Goal: Information Seeking & Learning: Learn about a topic

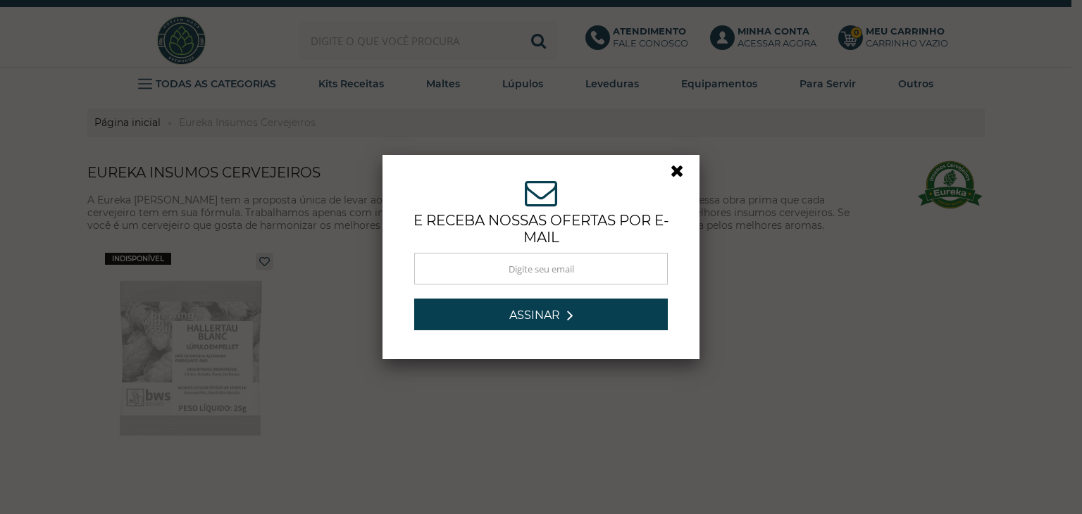
click at [671, 173] on link at bounding box center [683, 174] width 25 height 25
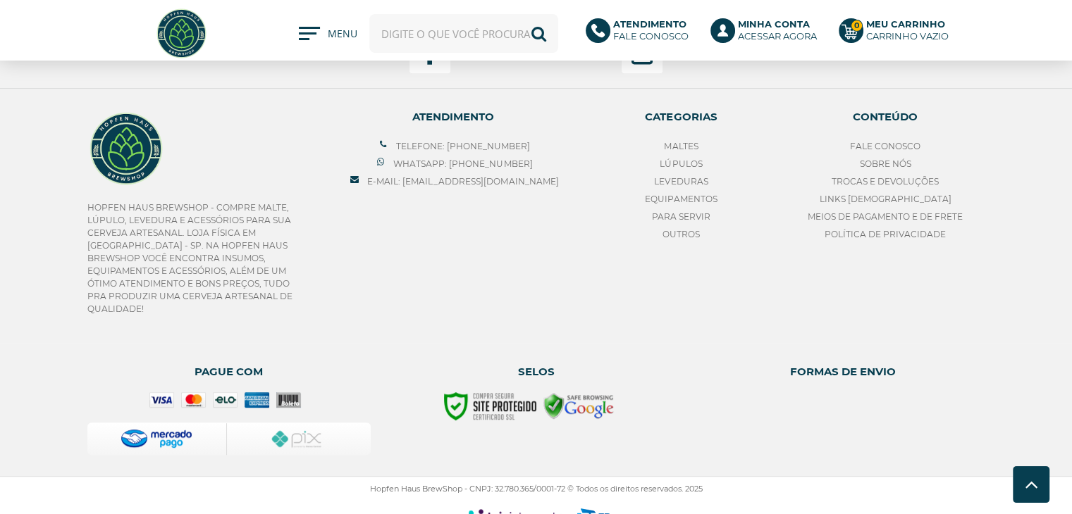
scroll to position [648, 0]
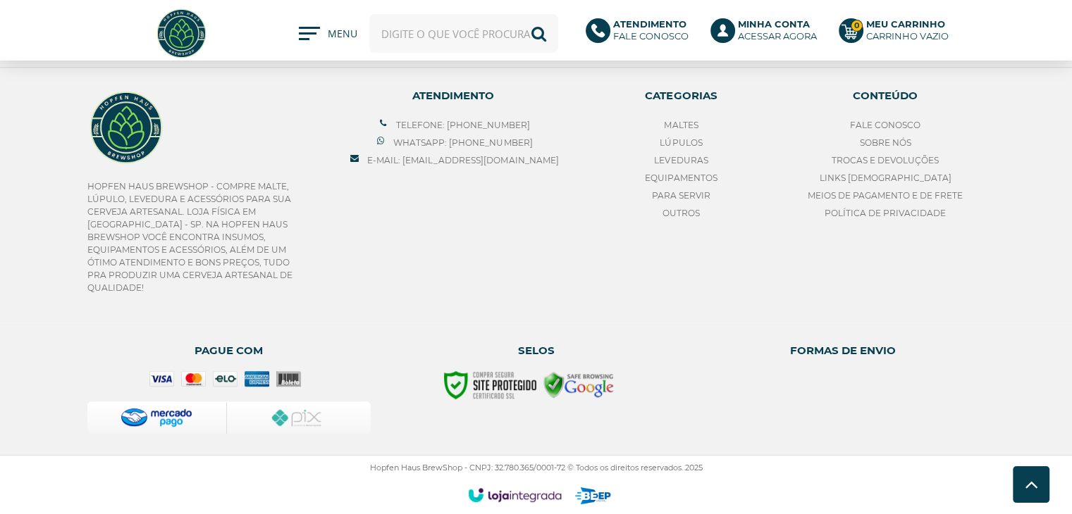
drag, startPoint x: 490, startPoint y: 463, endPoint x: 562, endPoint y: 463, distance: 71.9
click at [562, 463] on p "Hopfen Haus BrewShop - CNPJ: 32.780.365/0001-72 © Todos os direitos reservados.…" at bounding box center [536, 468] width 898 height 10
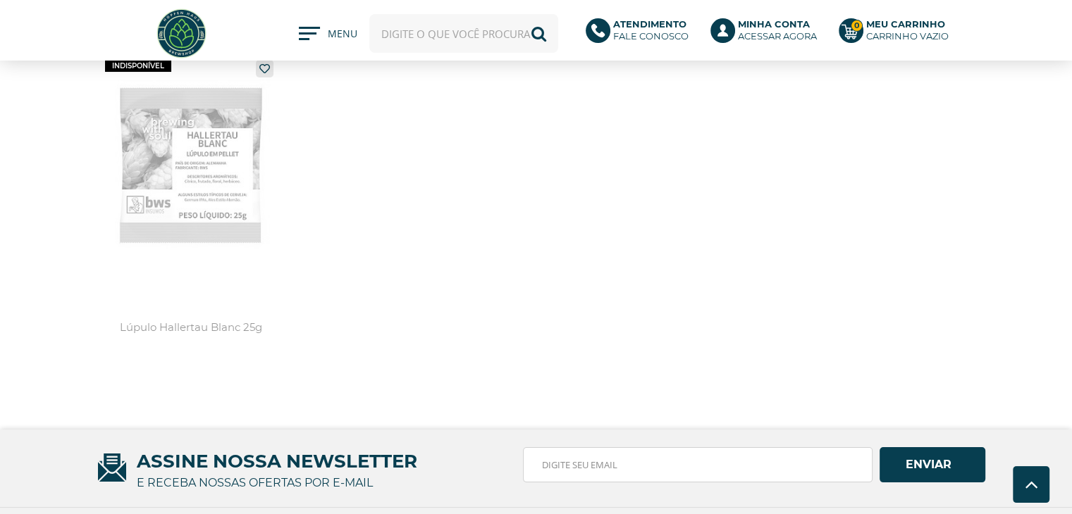
scroll to position [0, 0]
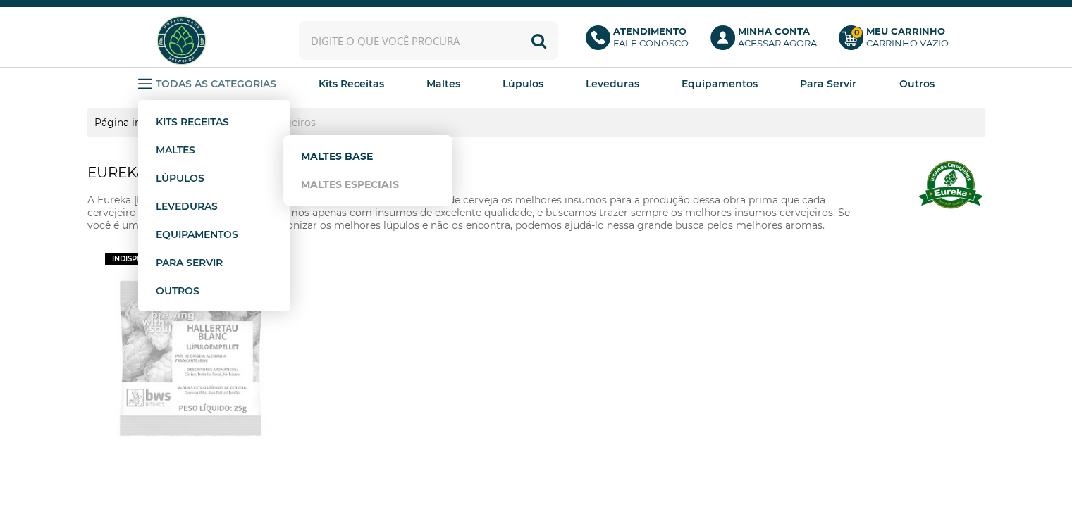
click at [318, 156] on link "Maltes Base" at bounding box center [368, 156] width 134 height 28
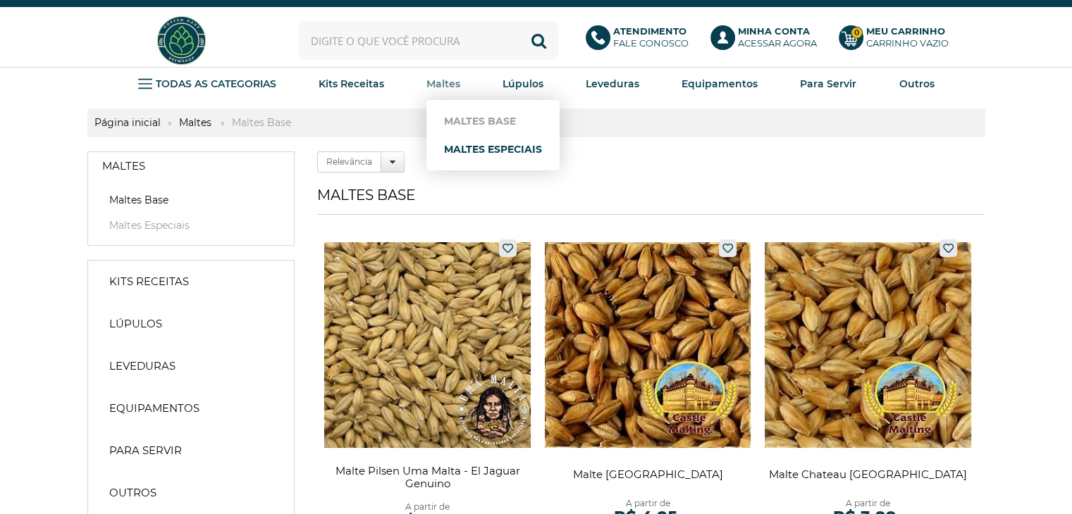
click at [474, 145] on link "Maltes Especiais" at bounding box center [493, 149] width 98 height 28
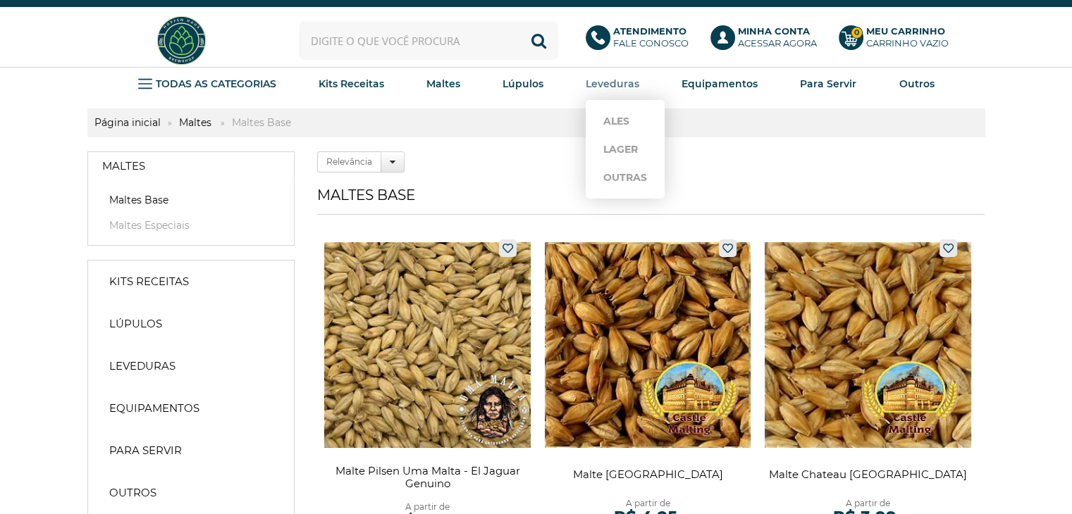
click at [623, 85] on strong "Leveduras" at bounding box center [613, 84] width 54 height 13
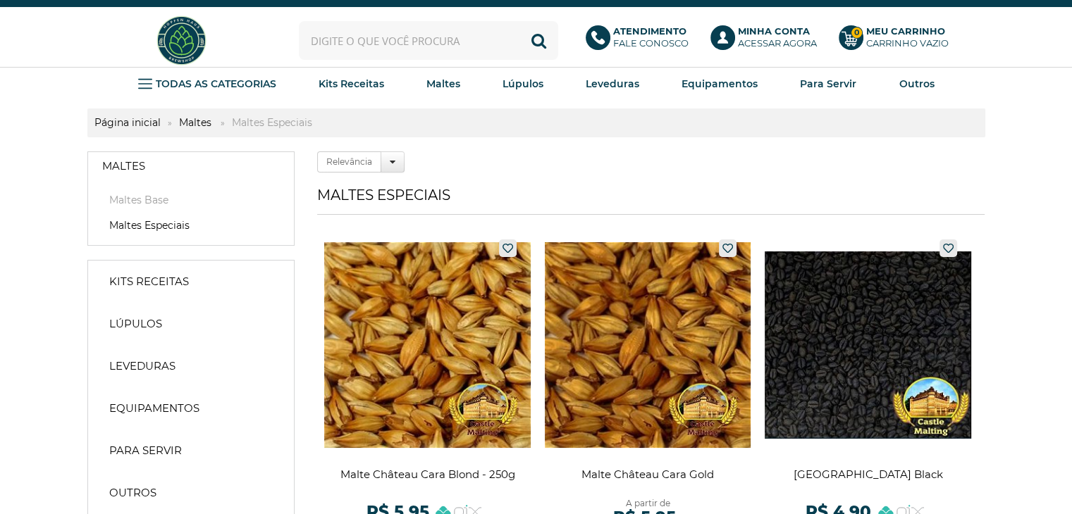
click at [629, 44] on p "Atendimento Fale conosco" at bounding box center [650, 37] width 75 height 24
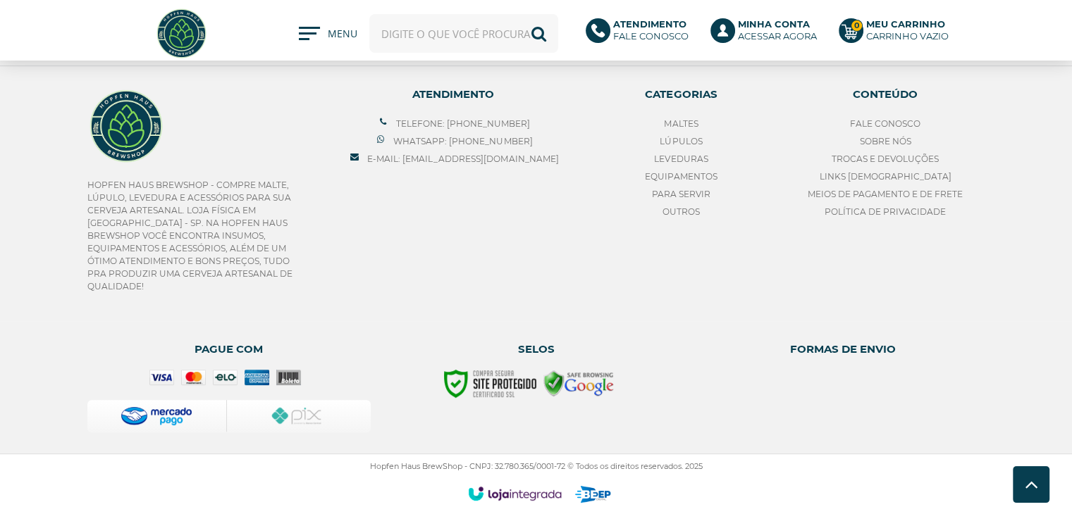
scroll to position [5710, 0]
drag, startPoint x: 491, startPoint y: 462, endPoint x: 566, endPoint y: 463, distance: 74.7
click at [566, 463] on p "Hopfen Haus BrewShop - CNPJ: 32.780.365/0001-72 © Todos os direitos reservados.…" at bounding box center [536, 466] width 898 height 10
copy p "32.780.365/0001-72"
